Goal: Task Accomplishment & Management: Use online tool/utility

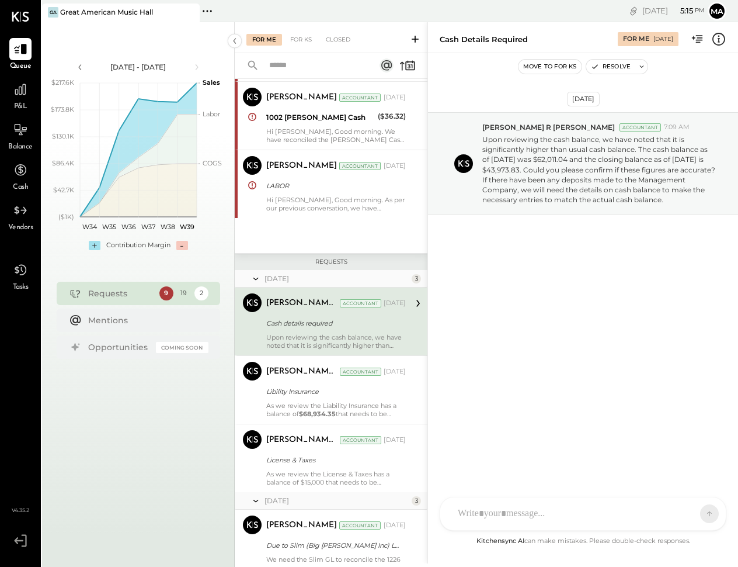
scroll to position [1035, 0]
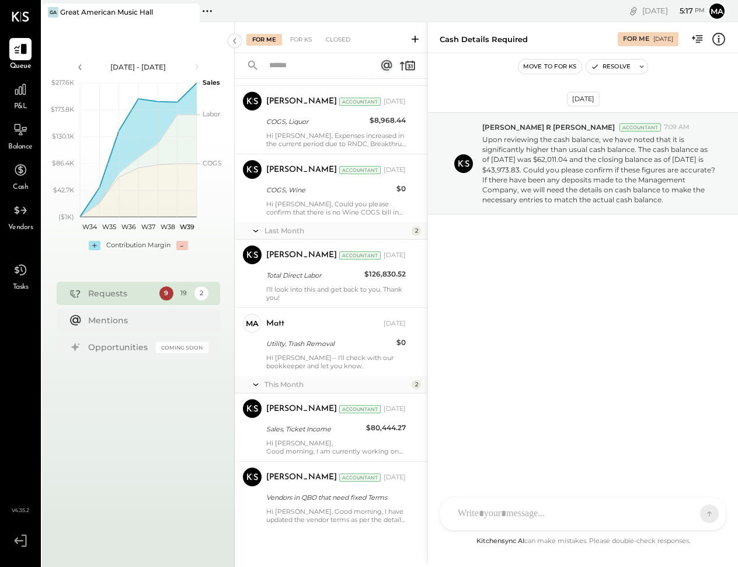
click at [32, 90] on div "P&L" at bounding box center [21, 95] width 34 height 34
